Goal: Task Accomplishment & Management: Use online tool/utility

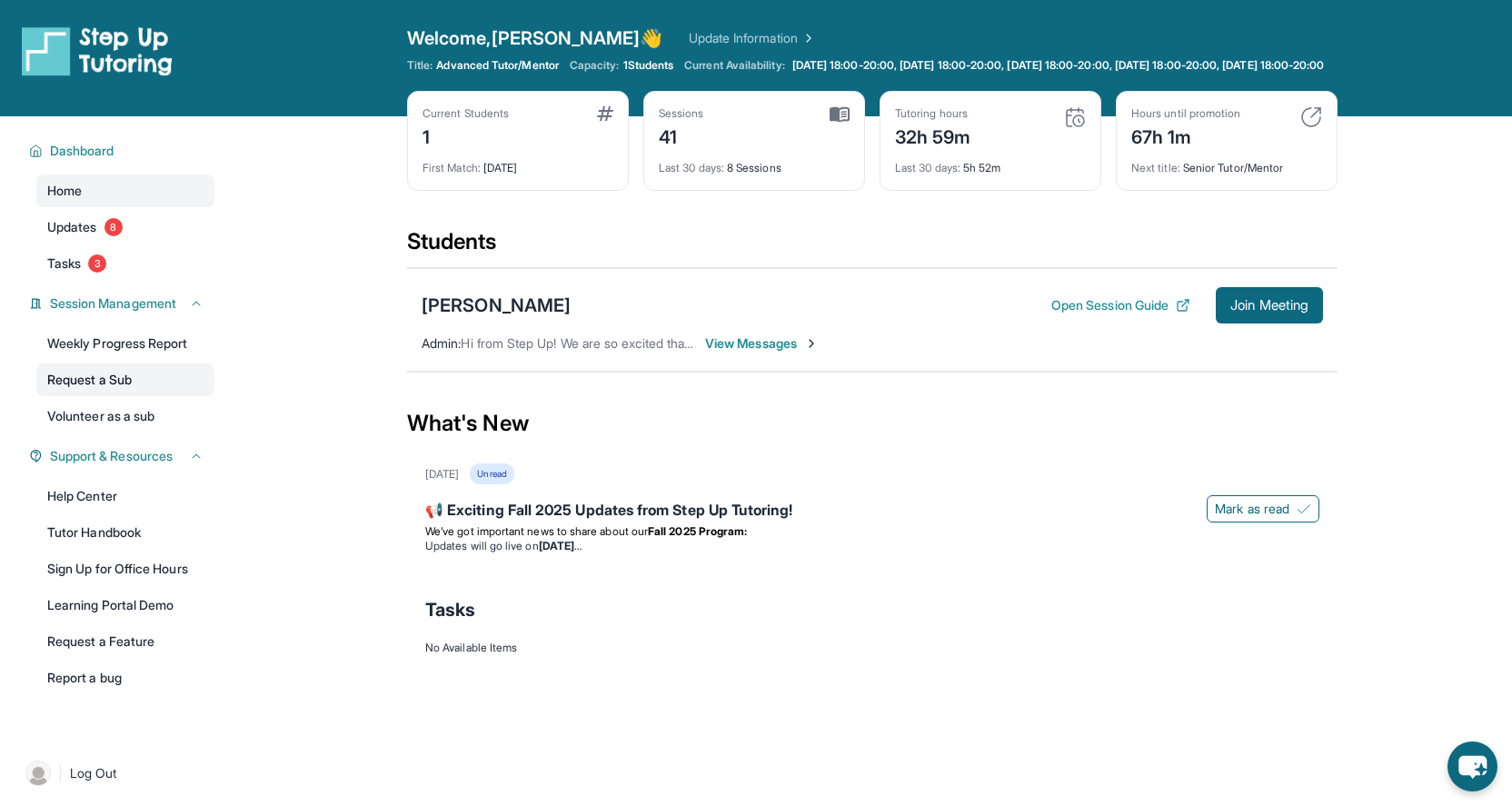
click at [141, 396] on link "Request a Sub" at bounding box center [124, 380] width 178 height 33
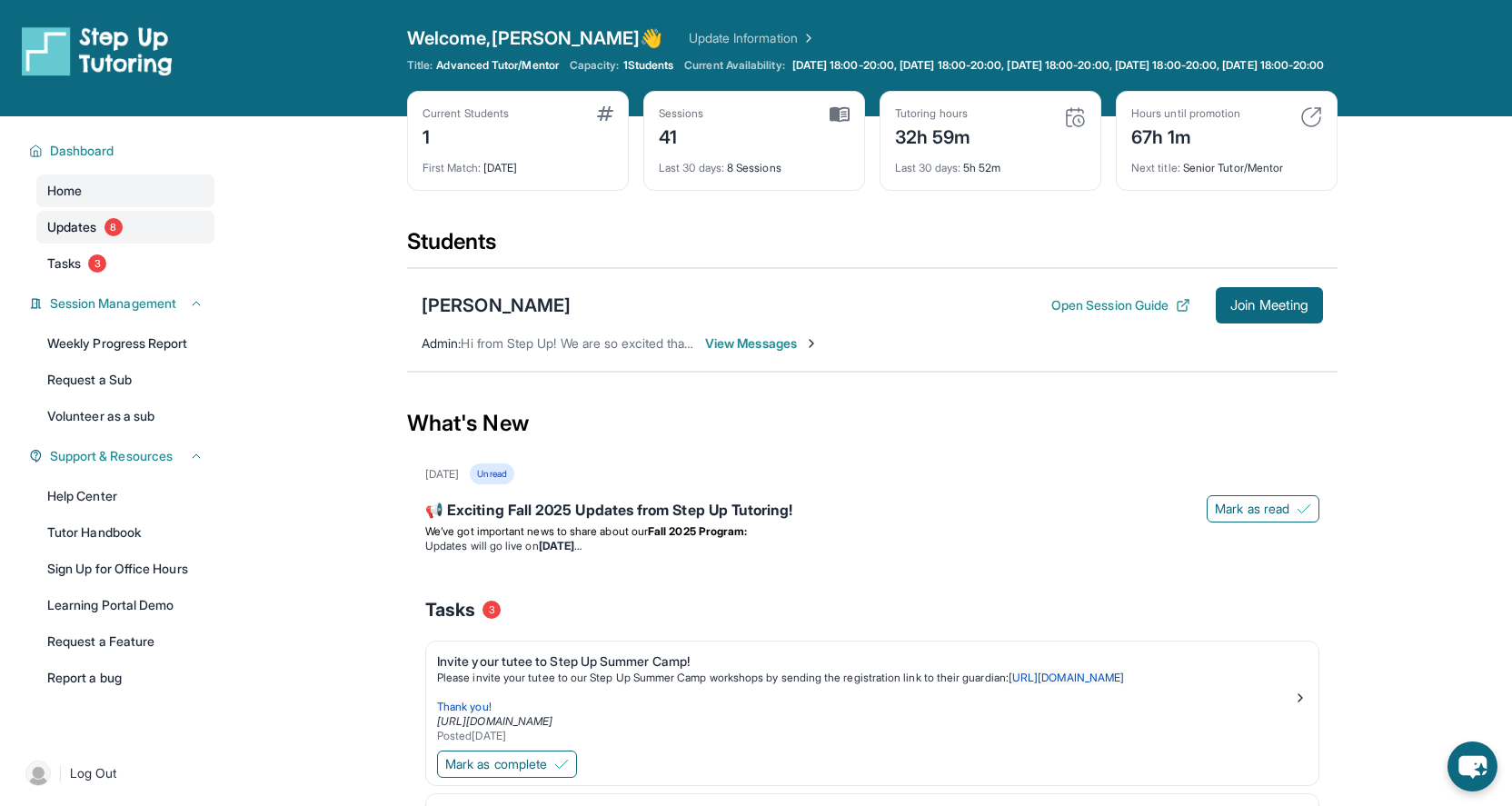
click at [77, 236] on span "Updates" at bounding box center [72, 227] width 50 height 18
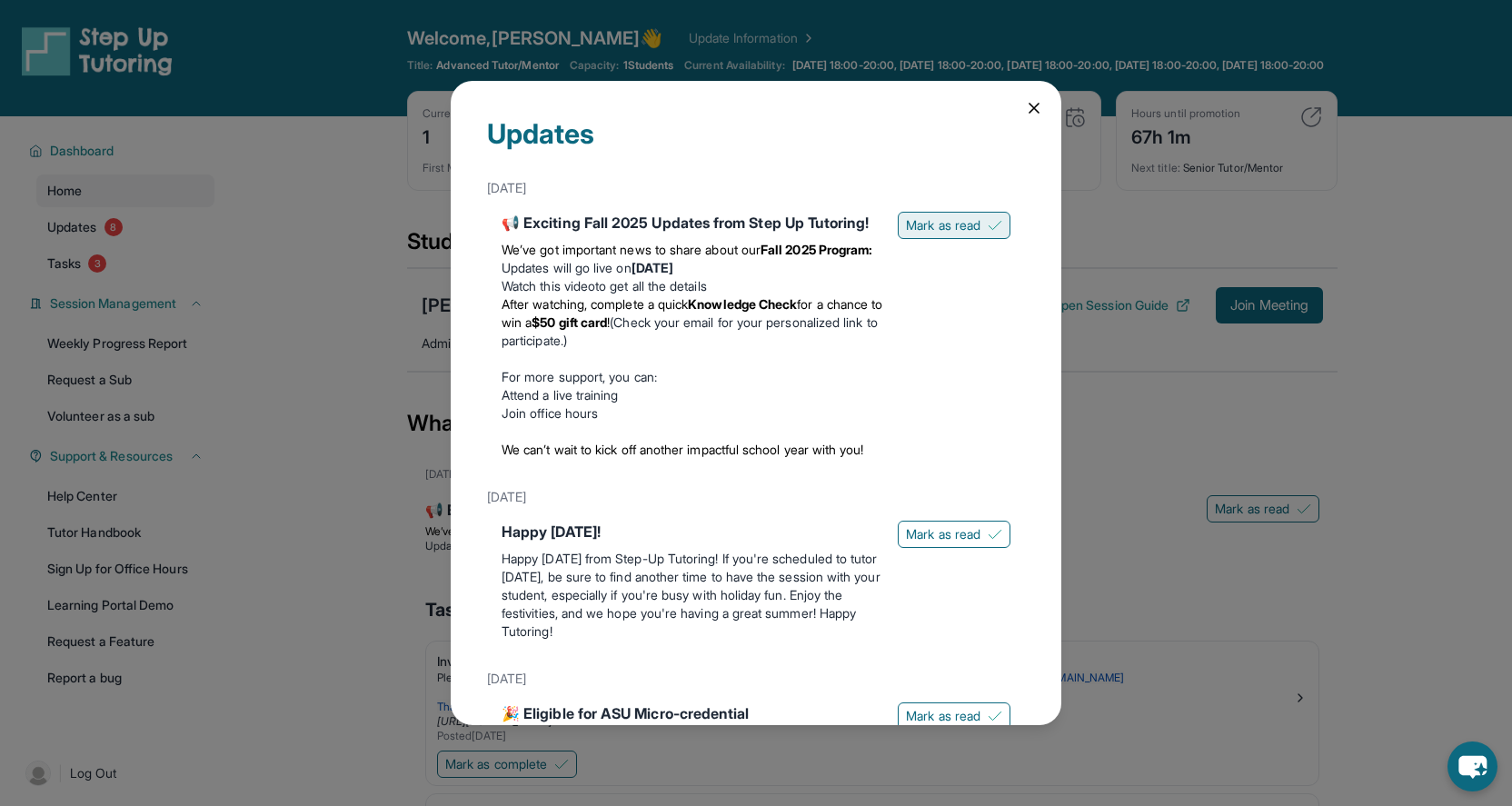
click at [918, 212] on button "Mark as read" at bounding box center [953, 225] width 112 height 28
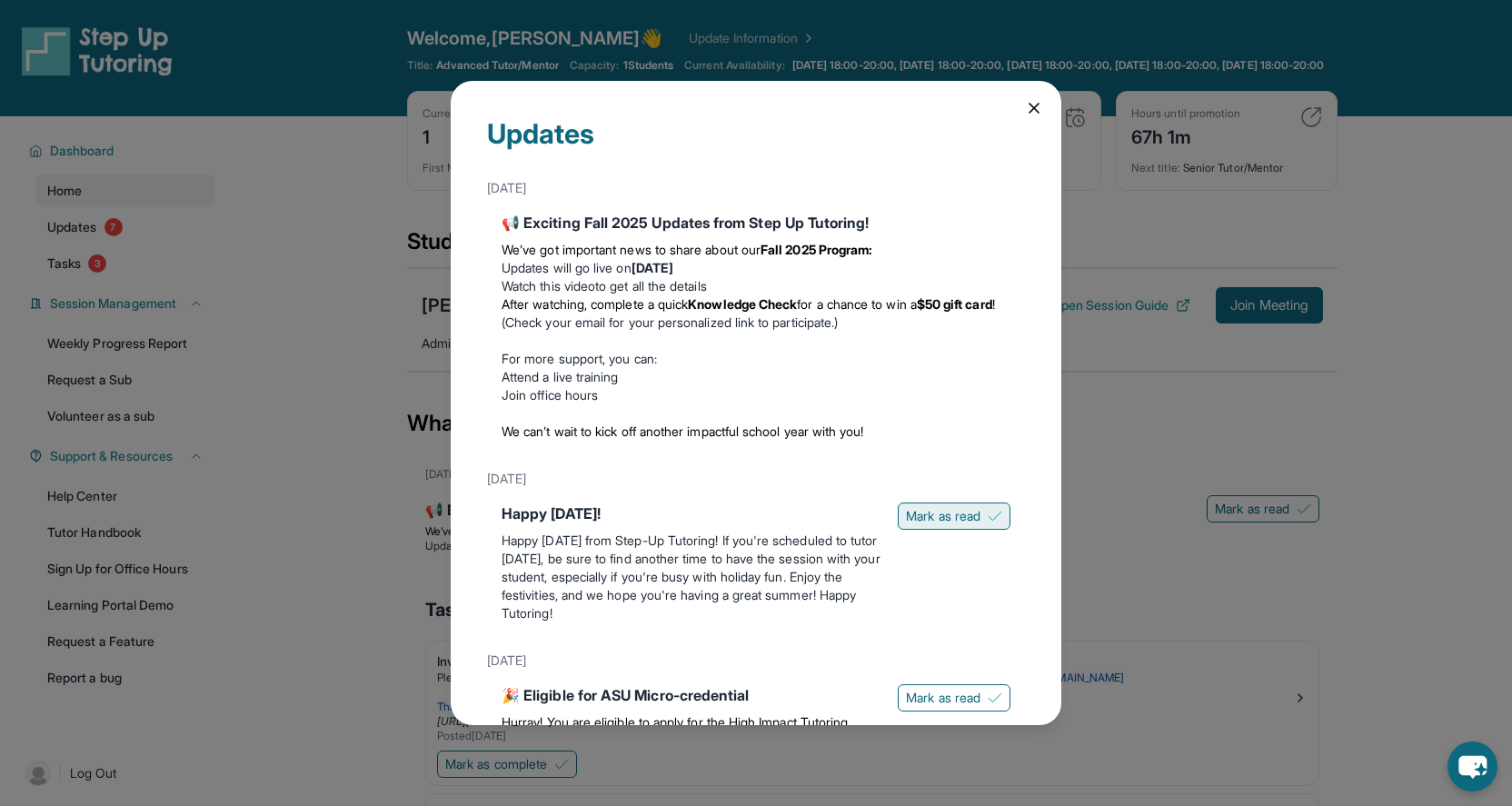
click at [932, 514] on span "Mark as read" at bounding box center [942, 516] width 75 height 18
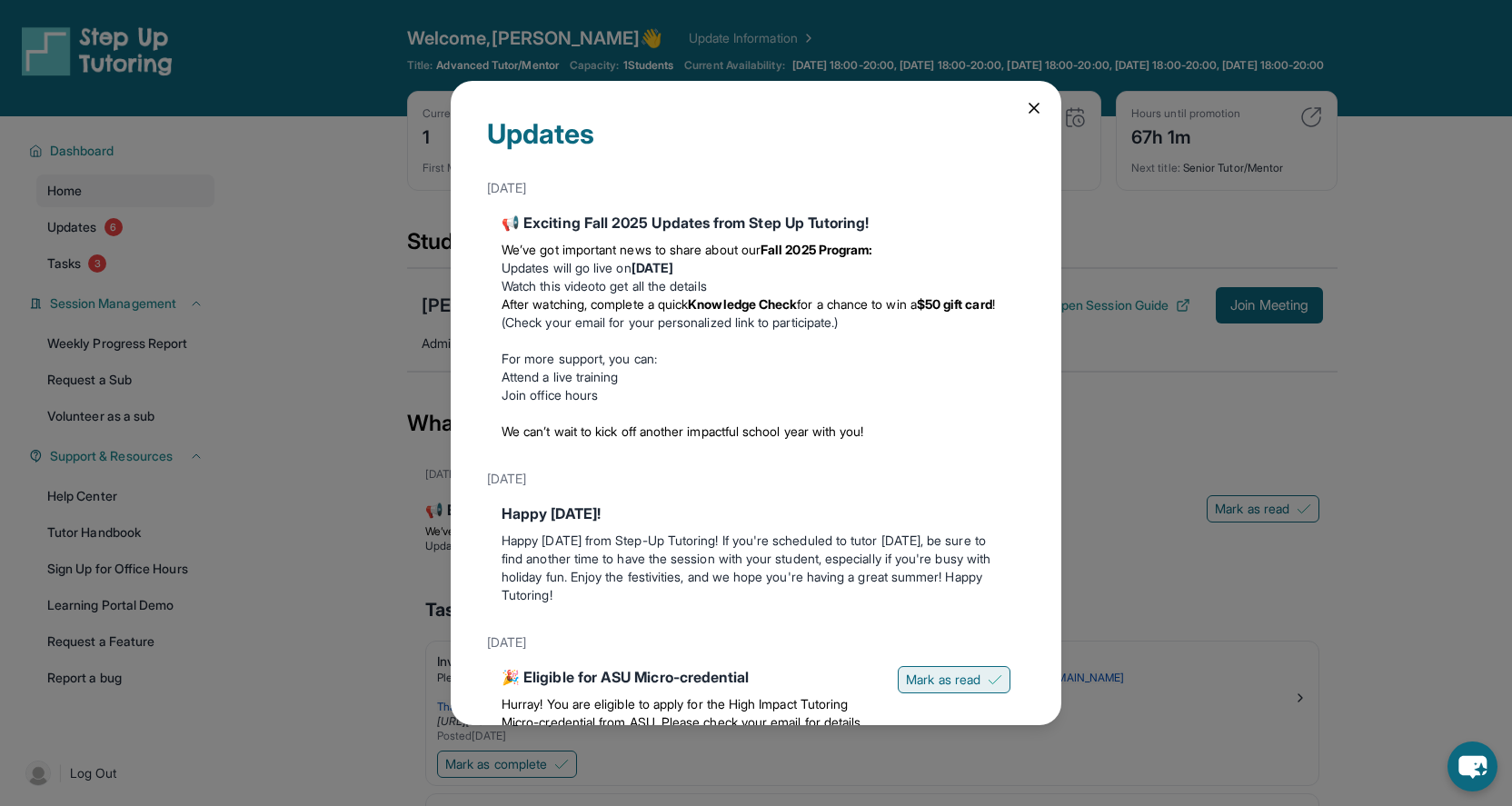
click at [908, 674] on span "Mark as read" at bounding box center [942, 680] width 75 height 18
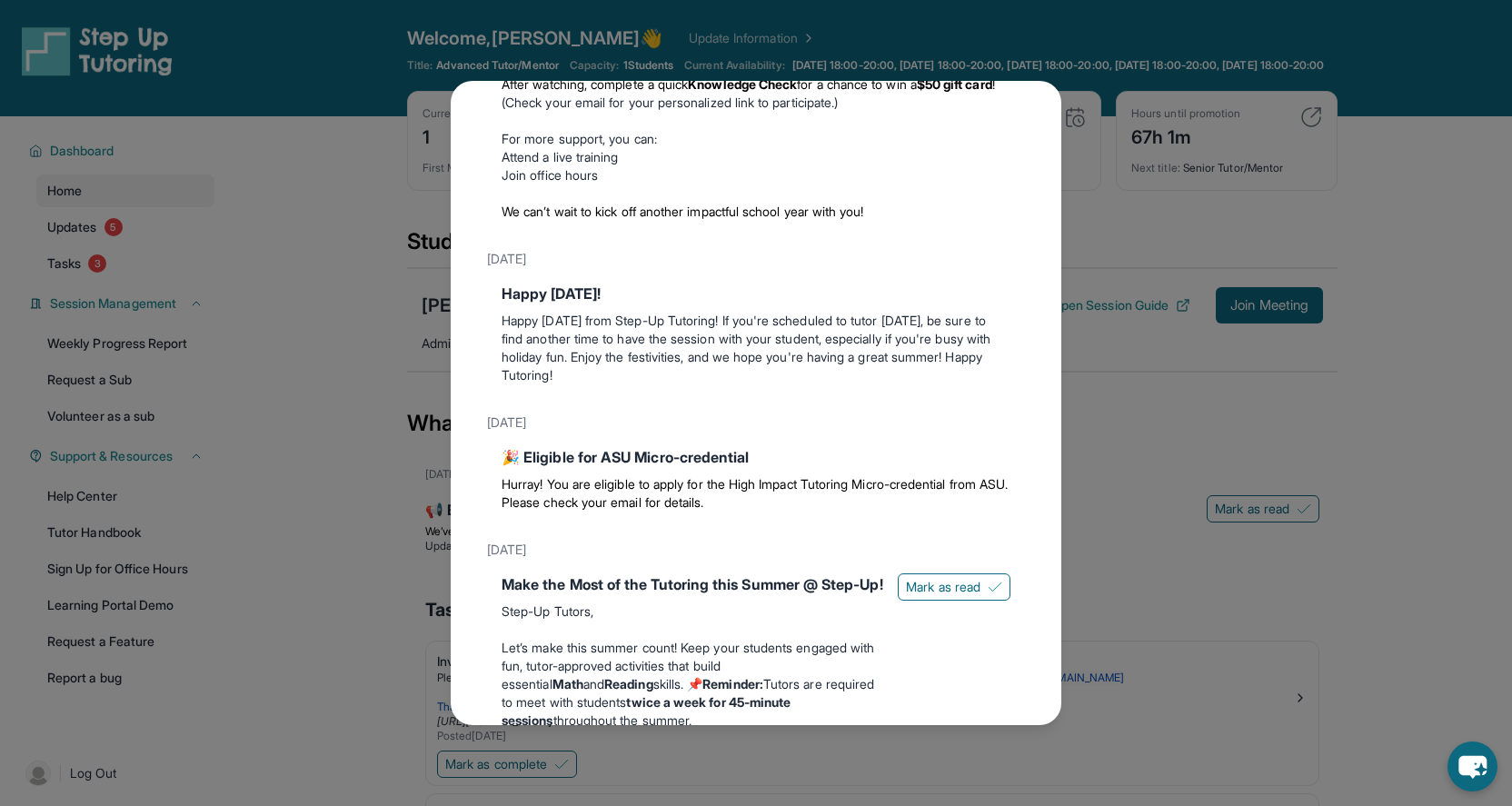
scroll to position [253, 0]
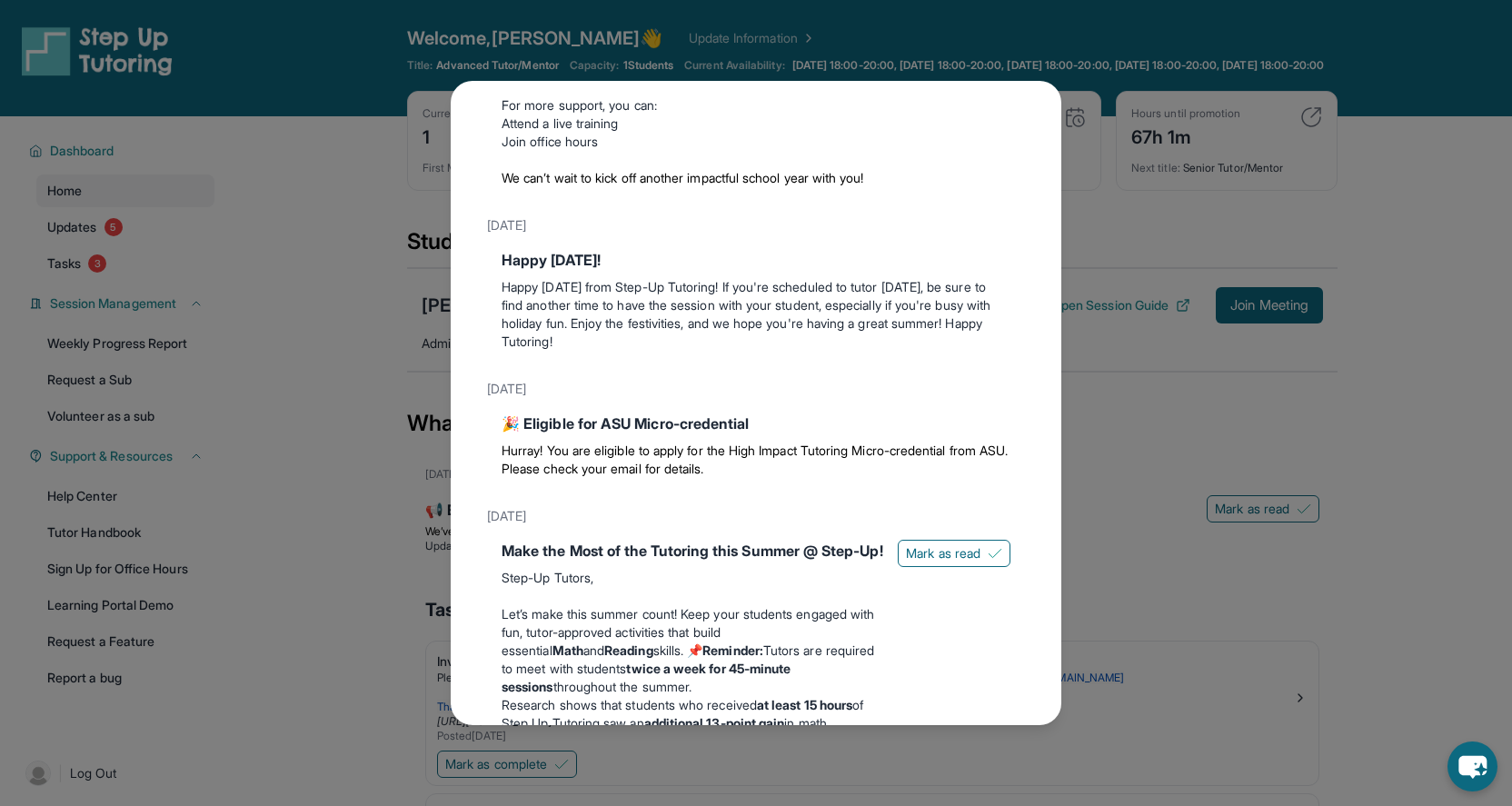
click at [939, 547] on span "Mark as read" at bounding box center [942, 553] width 75 height 18
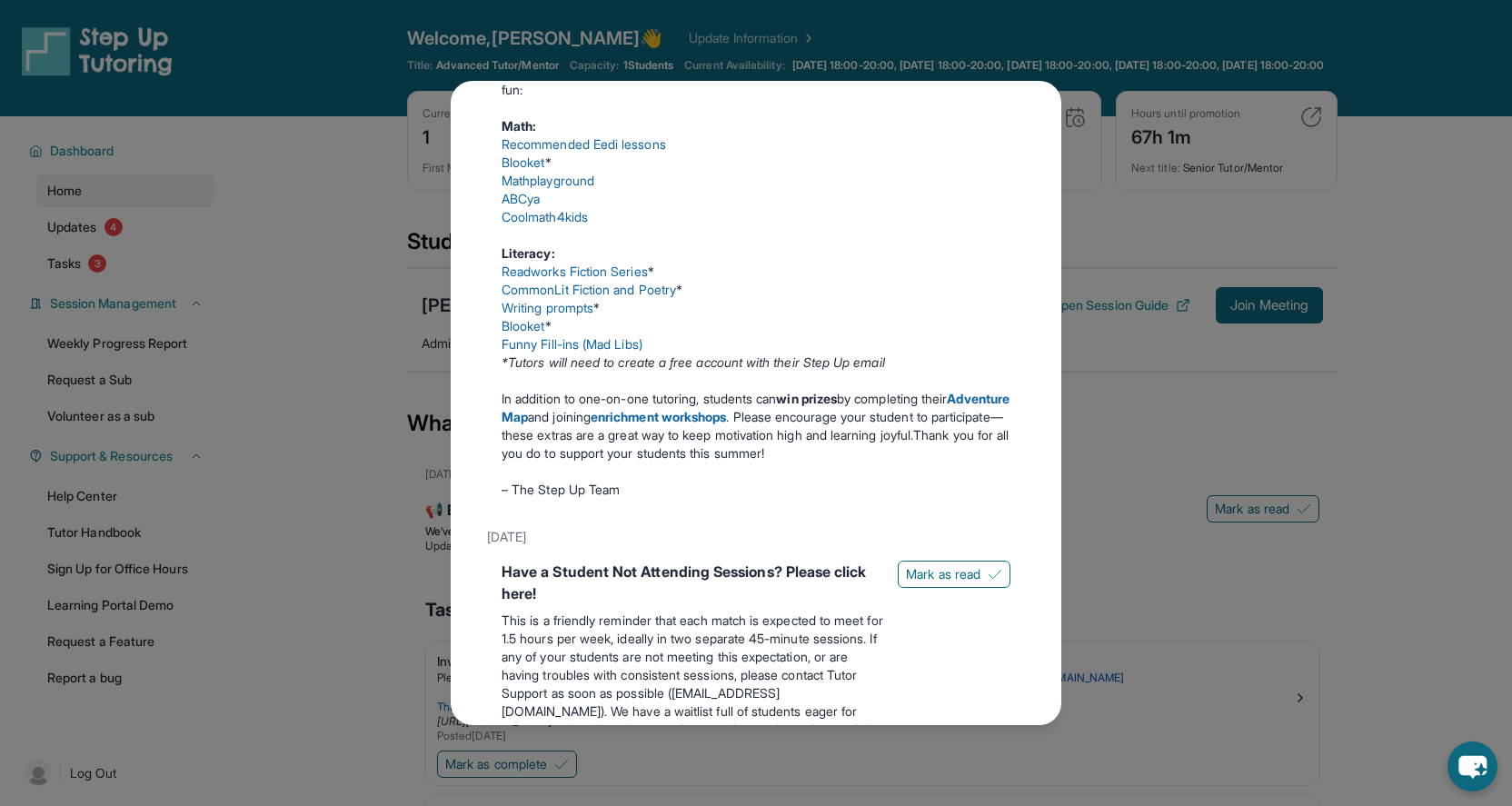
scroll to position [1096, 0]
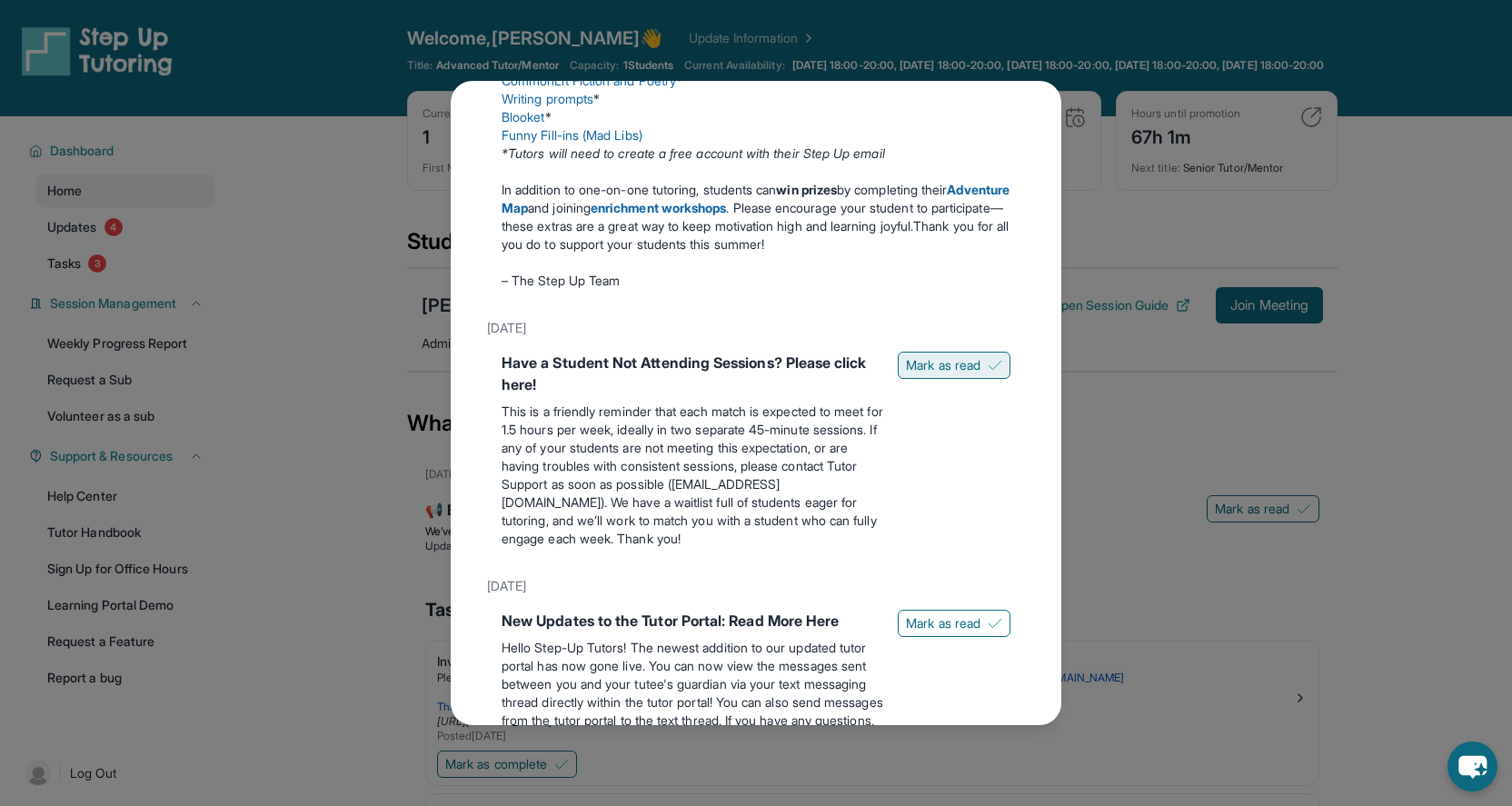
click at [925, 374] on span "Mark as read" at bounding box center [942, 365] width 75 height 18
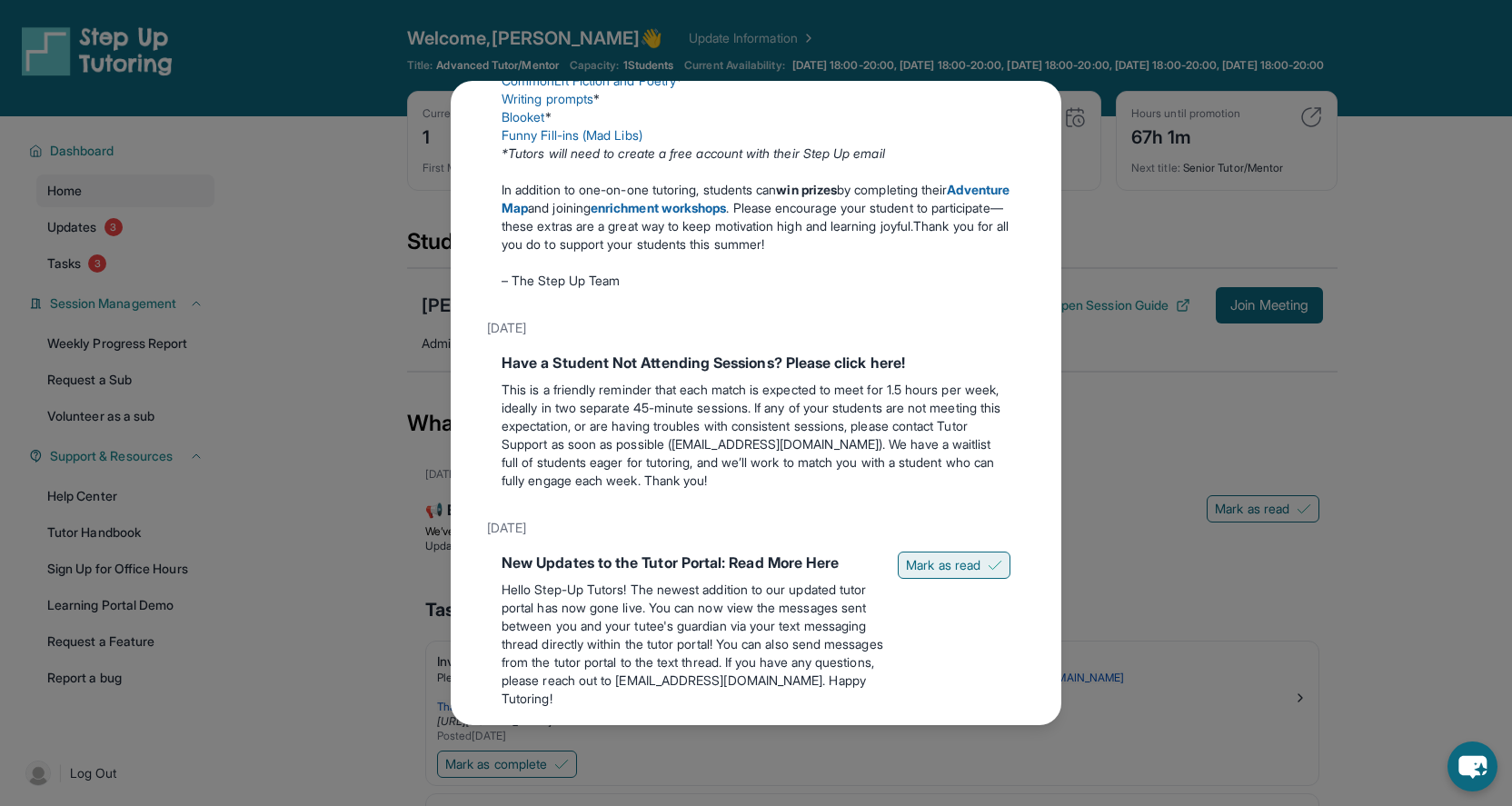
click at [927, 574] on span "Mark as read" at bounding box center [942, 565] width 75 height 18
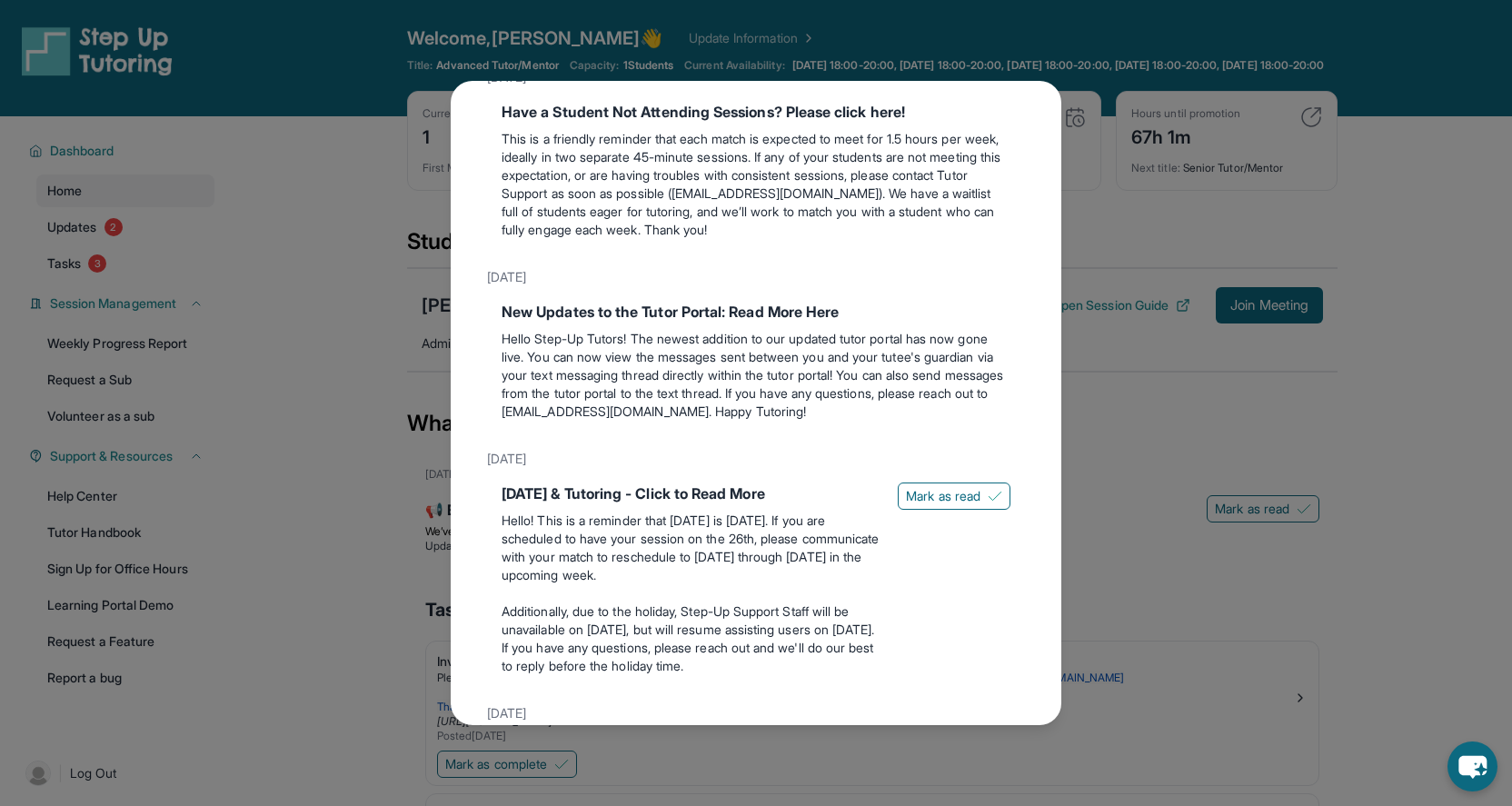
scroll to position [1363, 0]
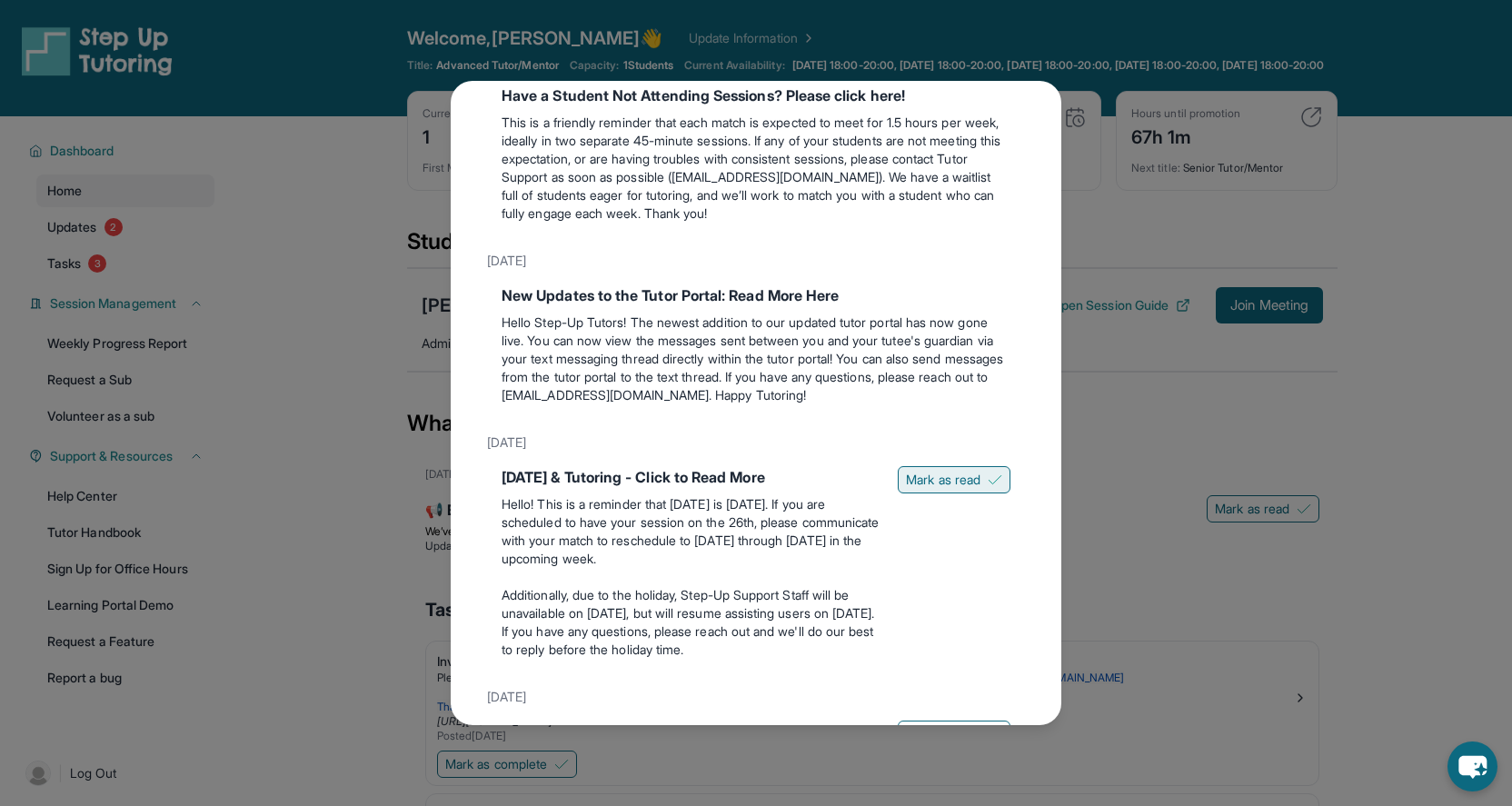
click at [929, 489] on span "Mark as read" at bounding box center [942, 479] width 75 height 18
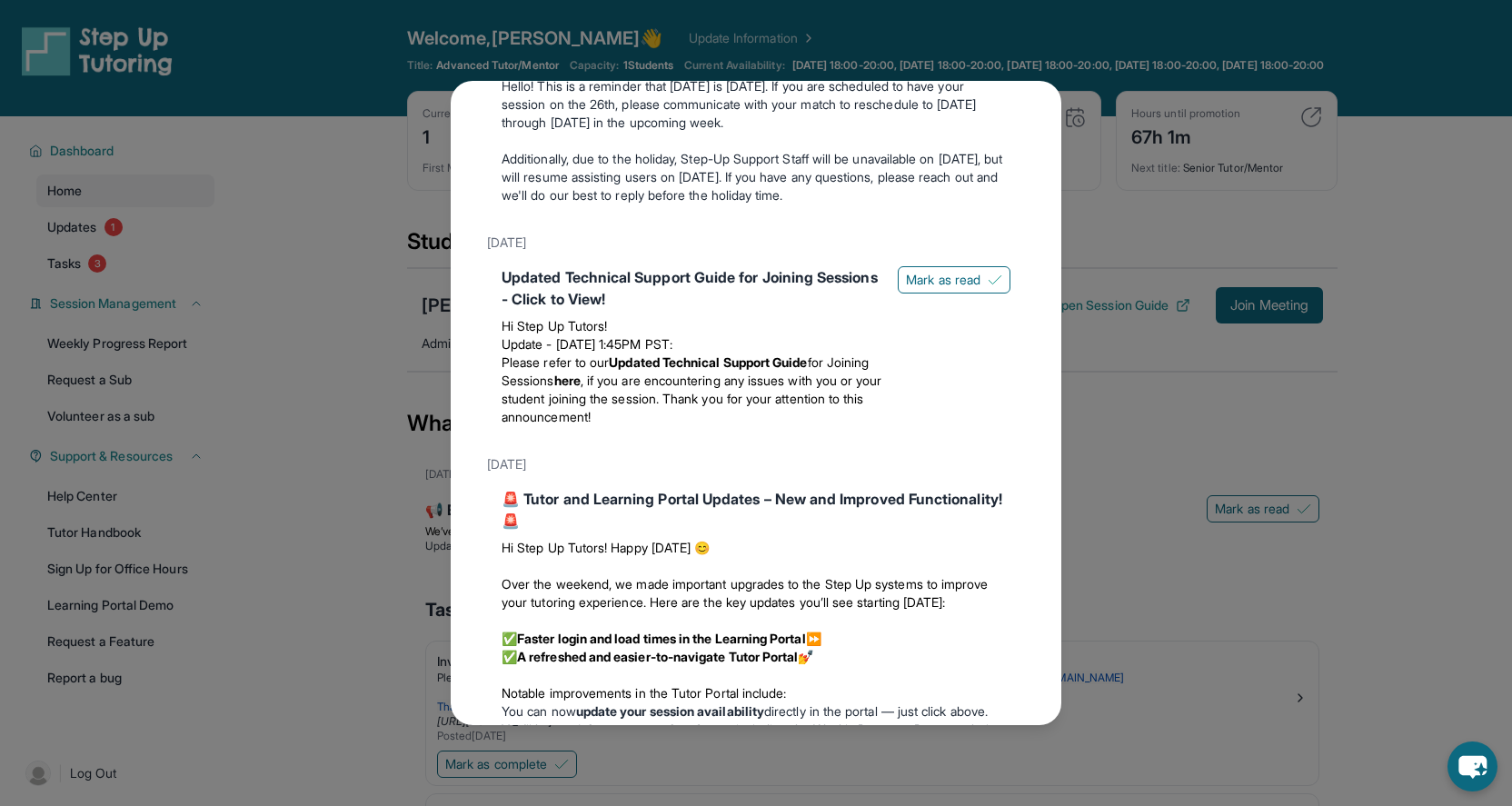
scroll to position [1778, 0]
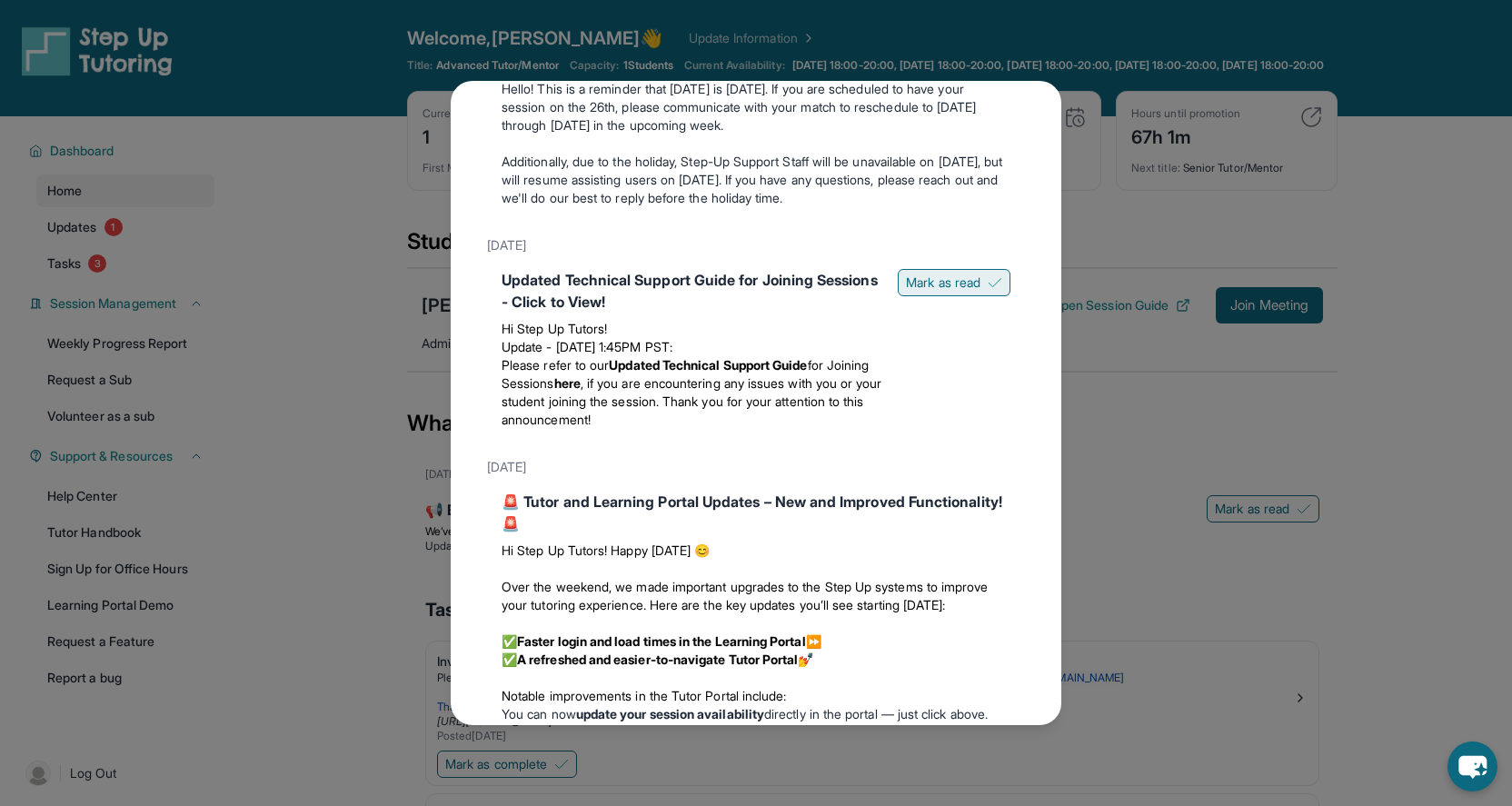
click at [911, 292] on span "Mark as read" at bounding box center [942, 282] width 75 height 18
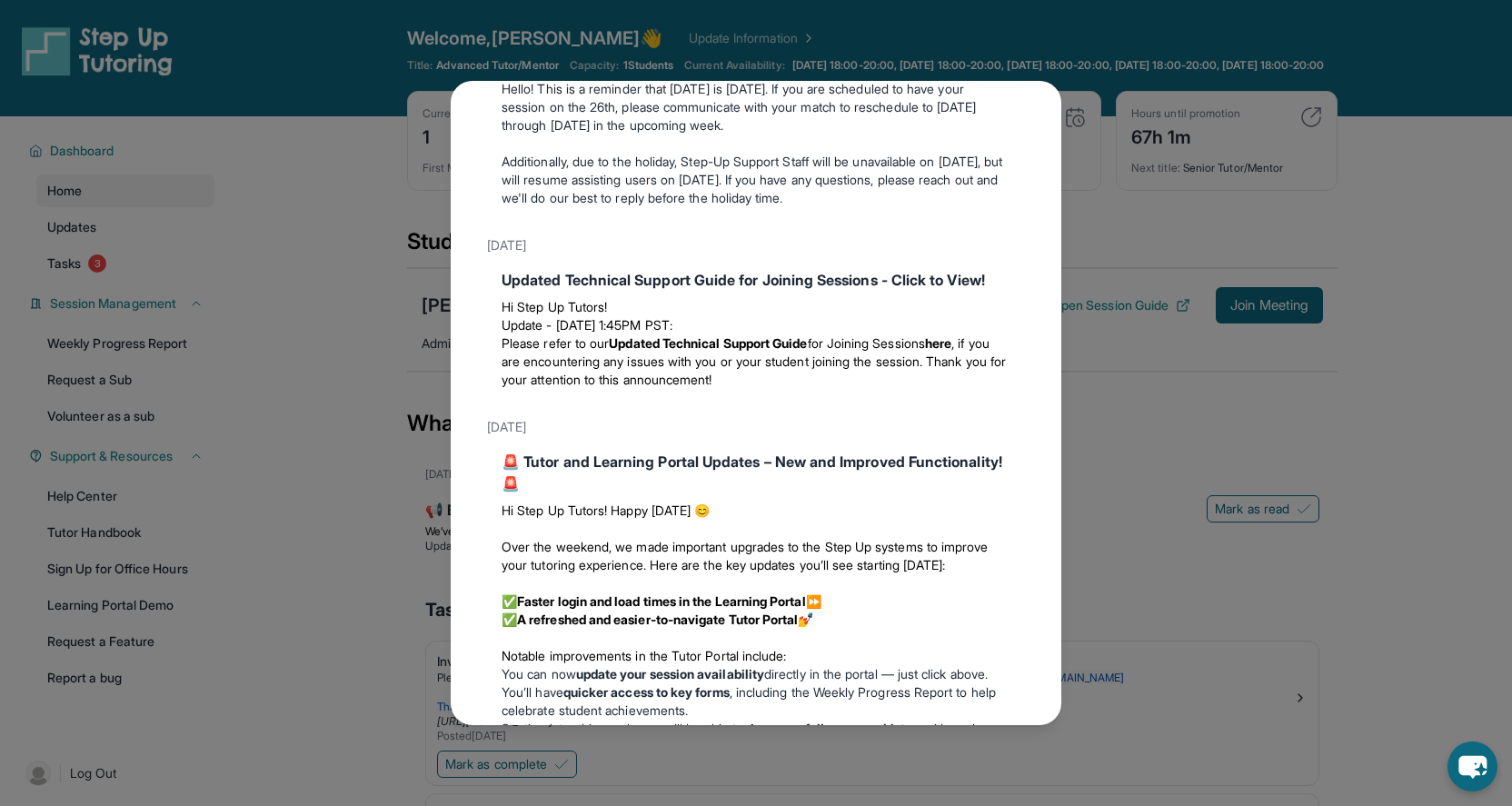
click at [273, 295] on div "Updates August 27th 📢 Exciting Fall 2025 Updates from Step Up Tutoring! We’ve g…" at bounding box center [756, 403] width 1512 height 806
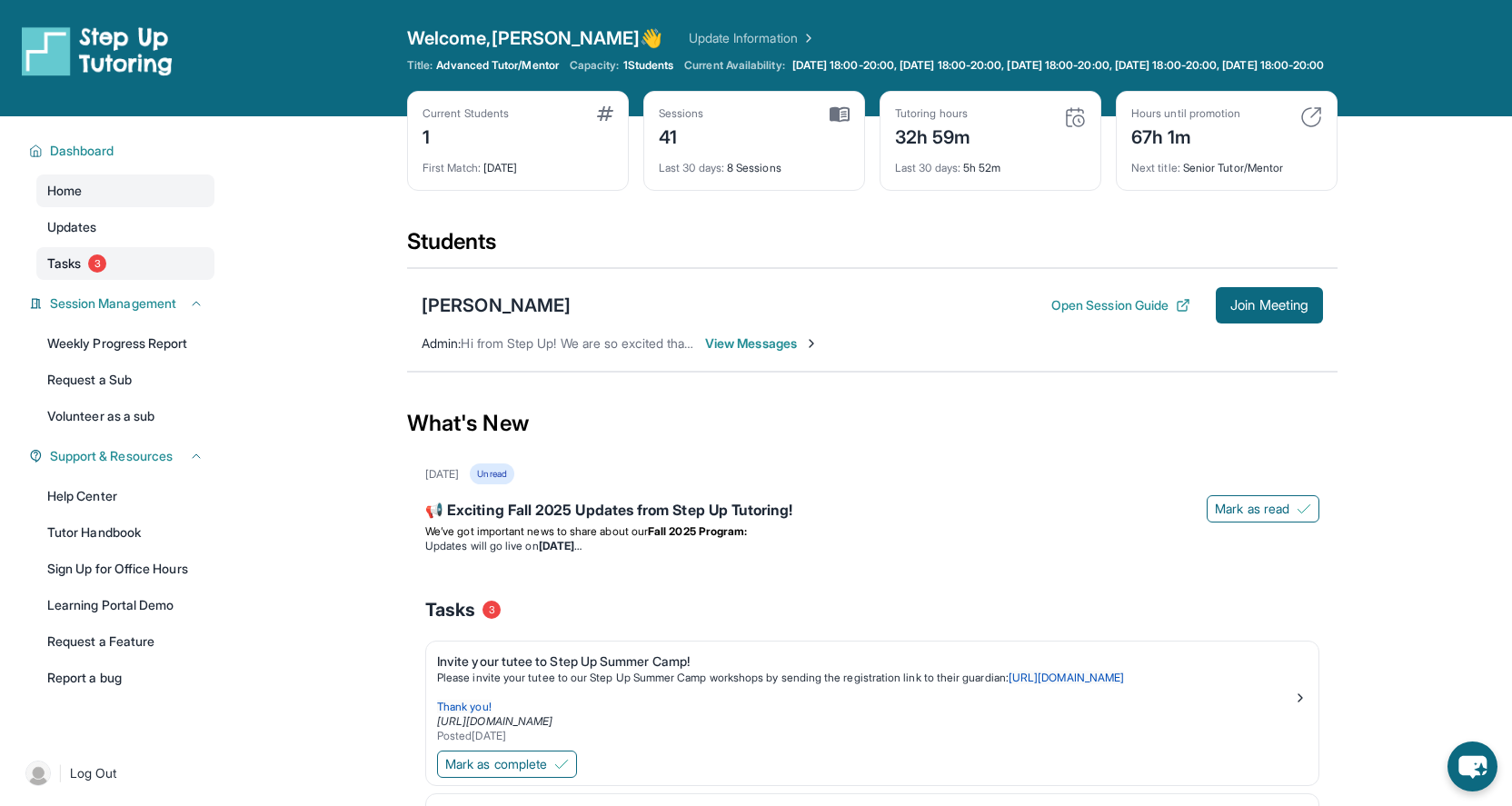
click at [179, 280] on link "Tasks 3" at bounding box center [124, 264] width 178 height 33
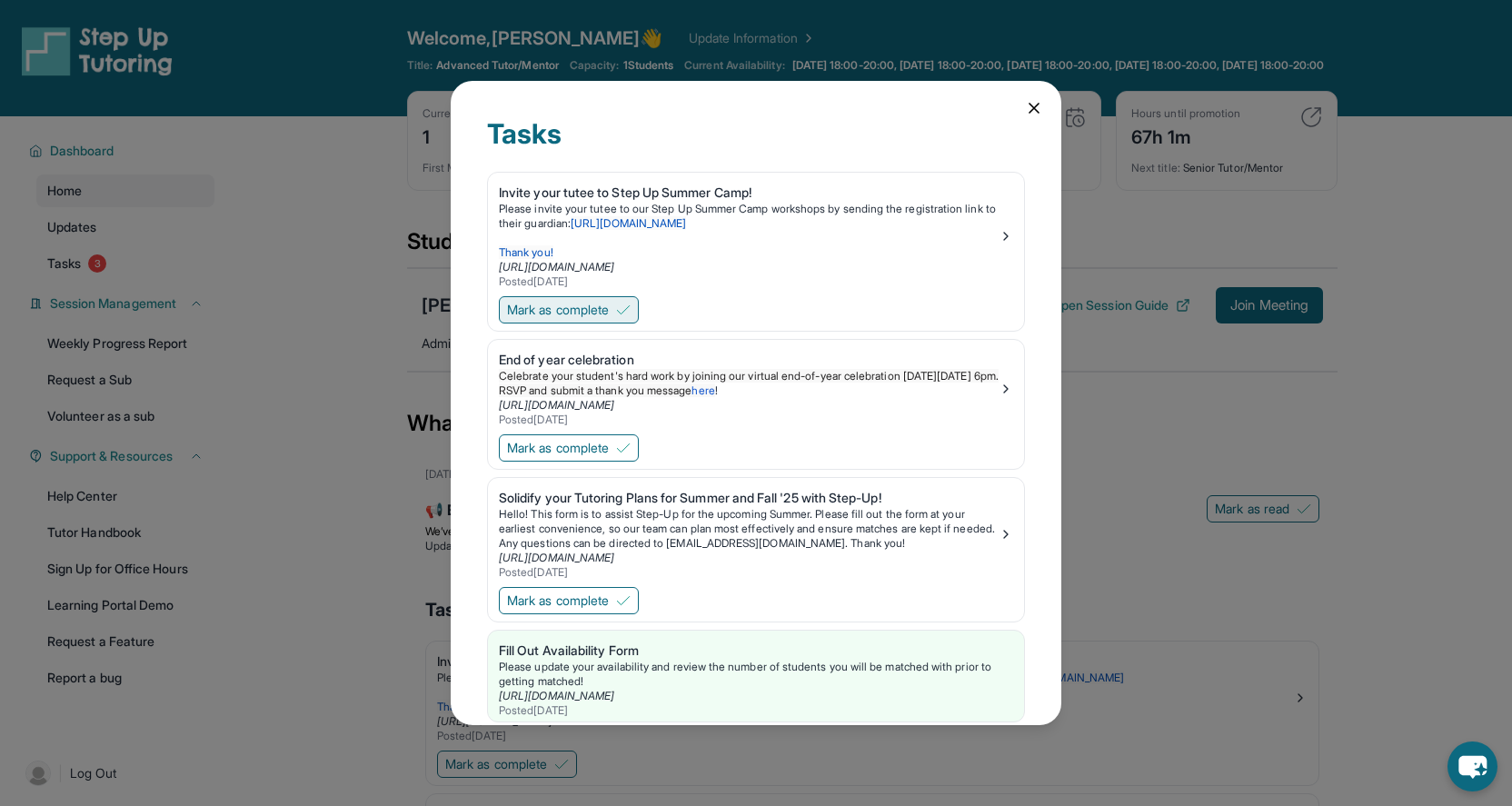
click at [606, 308] on span "Mark as complete" at bounding box center [558, 310] width 102 height 18
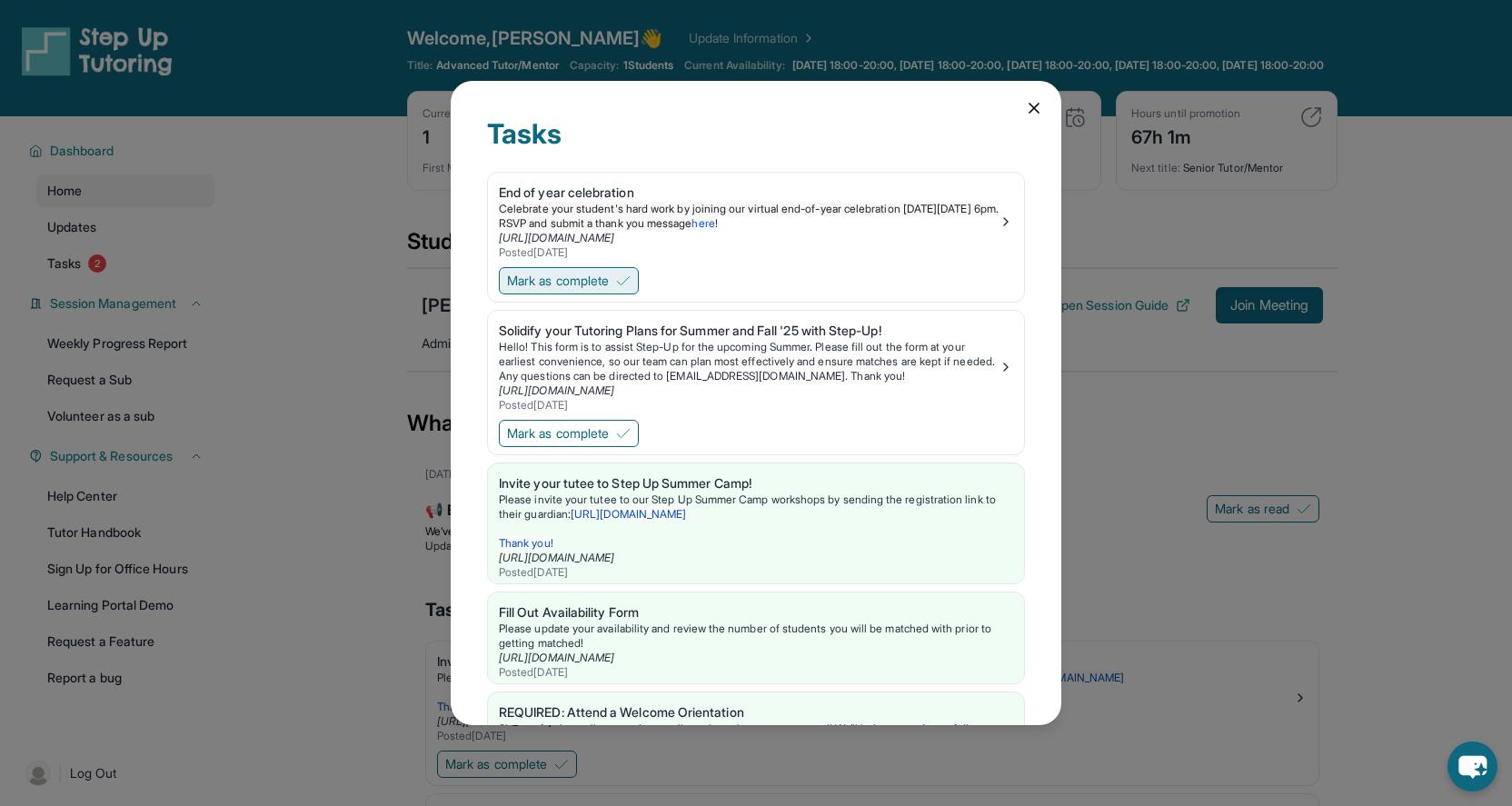
click at [595, 279] on span "Mark as complete" at bounding box center [558, 281] width 102 height 18
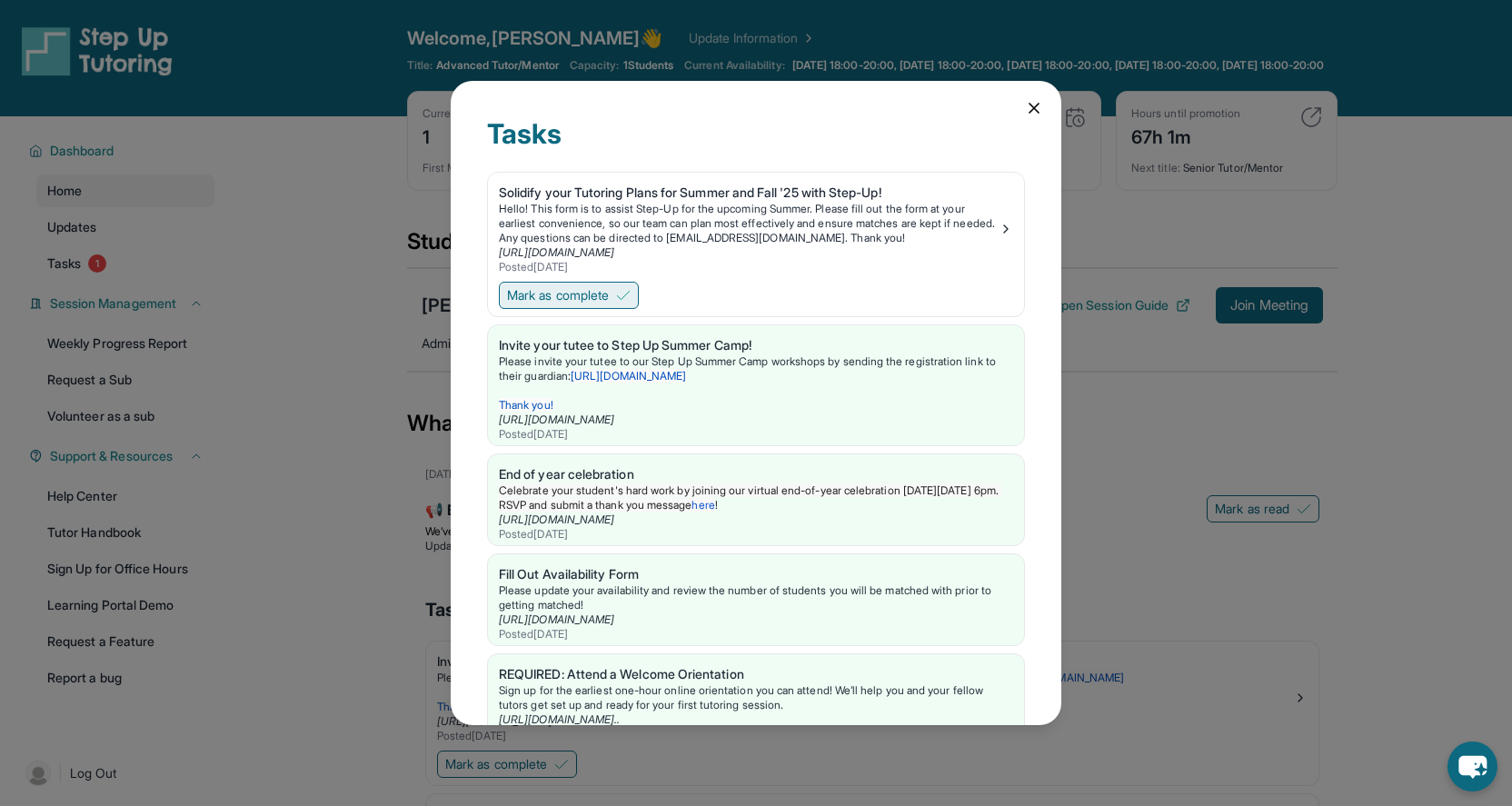
click at [593, 287] on span "Mark as complete" at bounding box center [558, 295] width 102 height 18
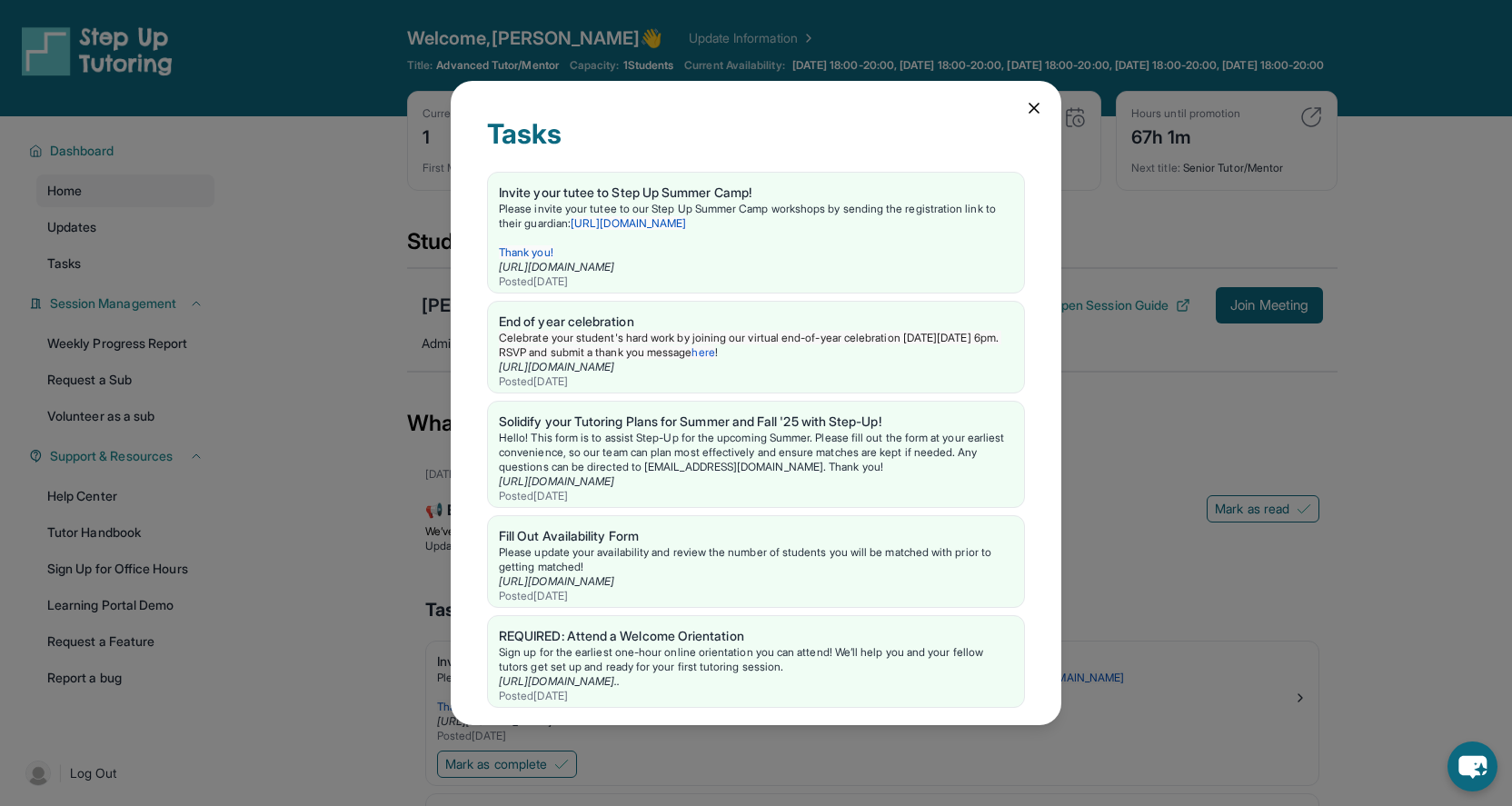
click at [356, 377] on div "Tasks Invite your tutee to Step Up Summer Camp! Please invite your tutee to our…" at bounding box center [756, 403] width 1512 height 806
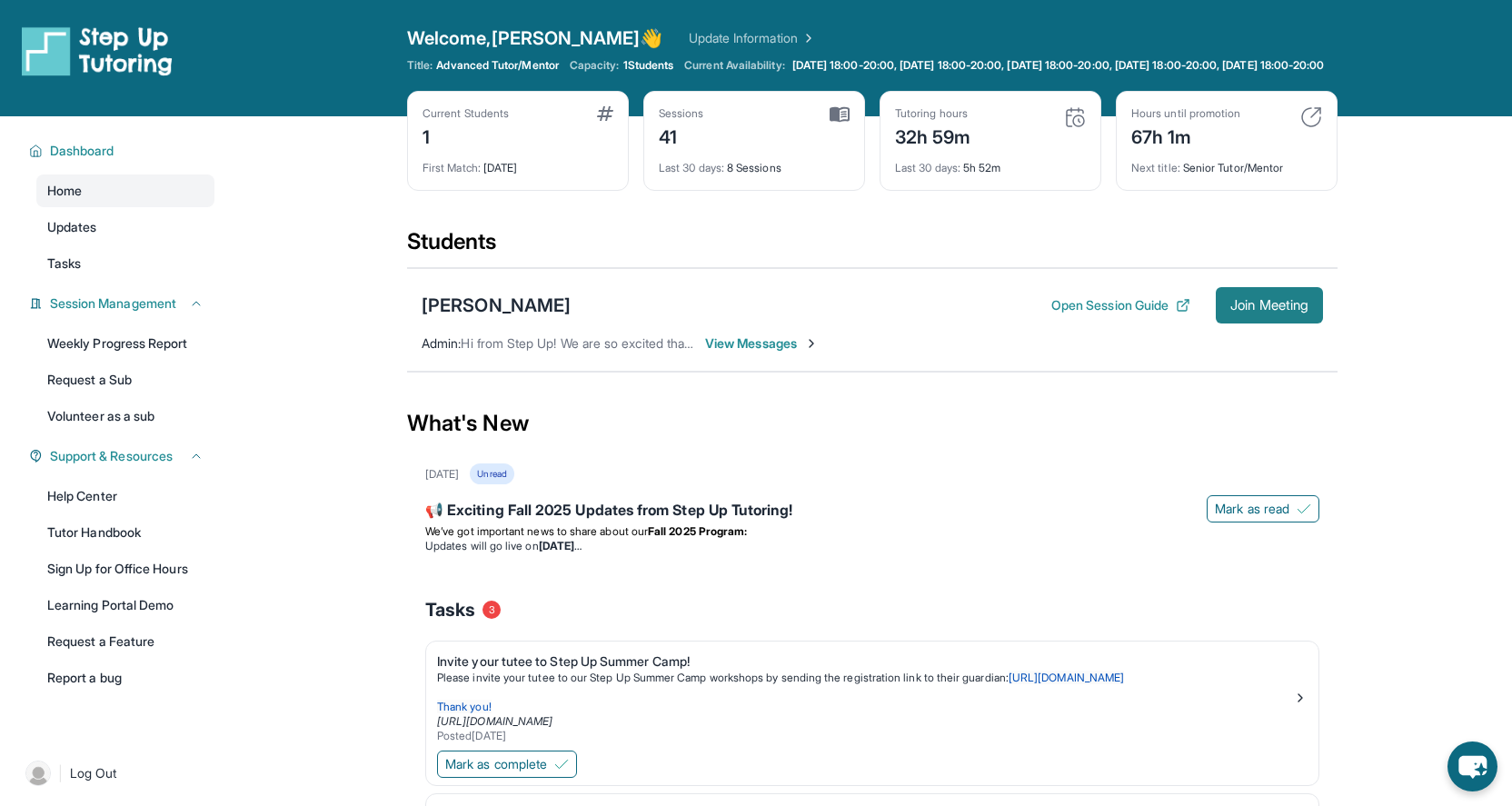
click at [1271, 311] on span "Join Meeting" at bounding box center [1269, 305] width 78 height 11
